Goal: Check status: Check status

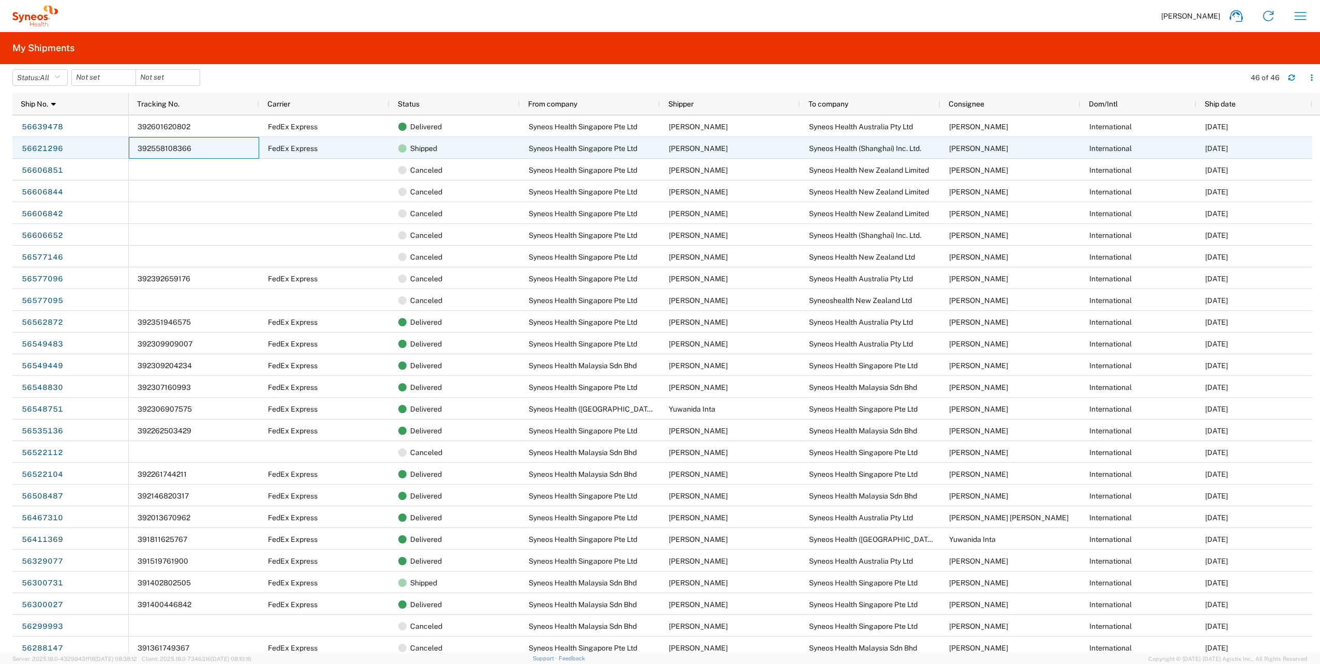
click at [229, 145] on div "392558108366" at bounding box center [194, 148] width 130 height 22
